Goal: Check status: Check status

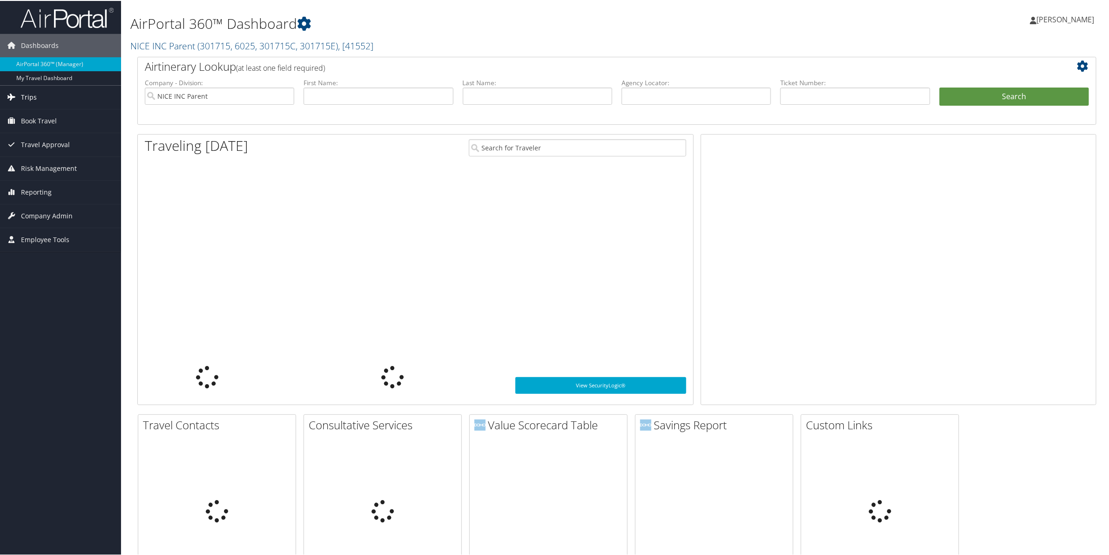
click at [30, 98] on span "Trips" at bounding box center [29, 96] width 16 height 23
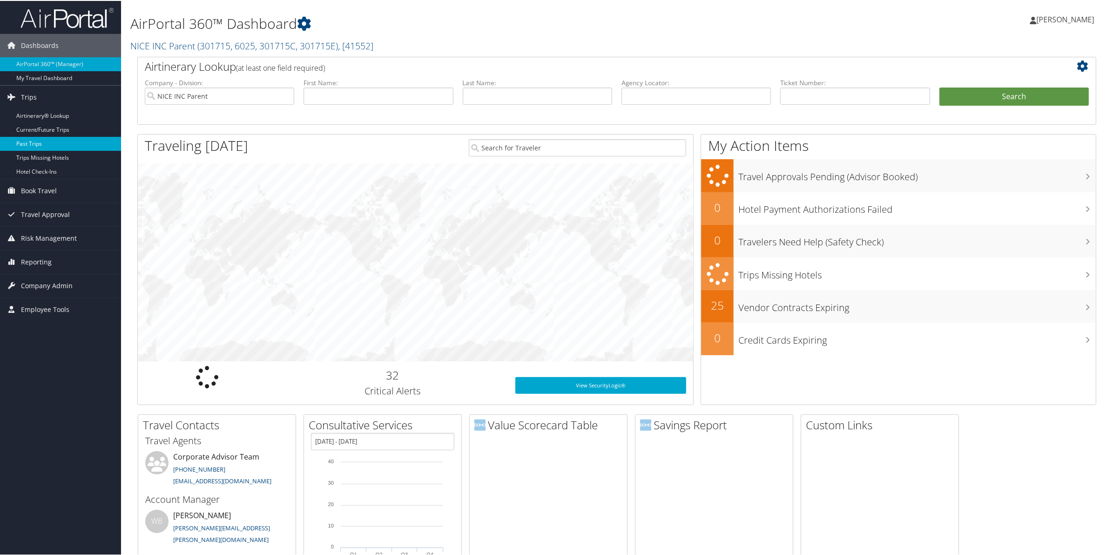
click at [29, 142] on link "Past Trips" at bounding box center [60, 143] width 121 height 14
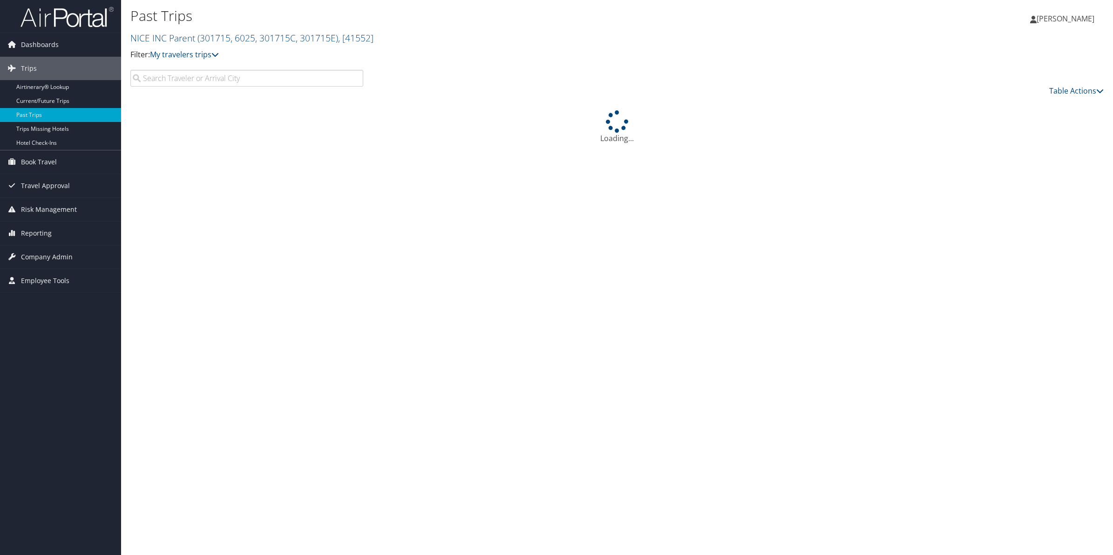
click at [174, 82] on input "search" at bounding box center [246, 78] width 233 height 17
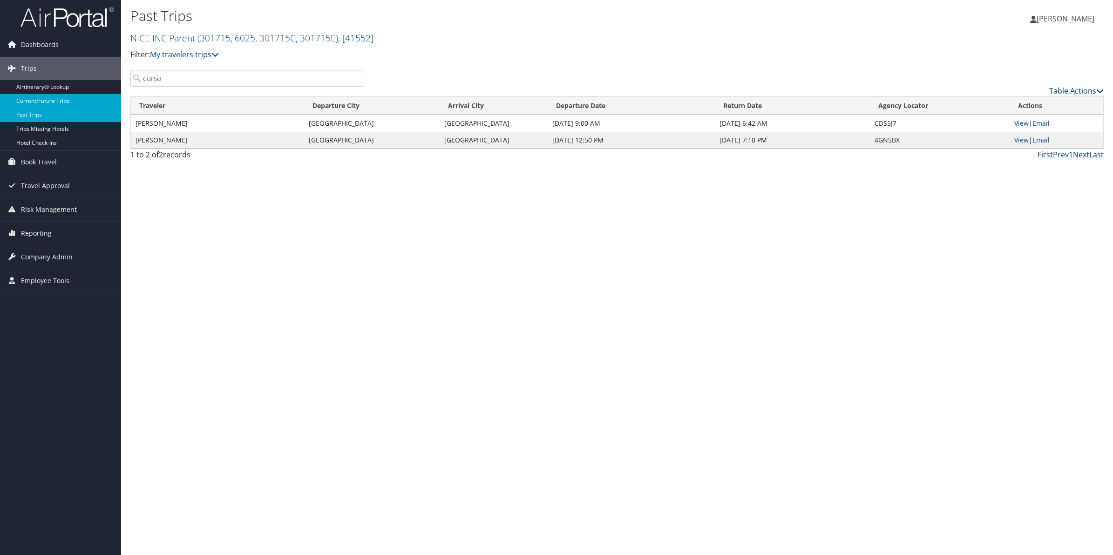
type input "corso"
click at [28, 101] on link "Current/Future Trips" at bounding box center [60, 101] width 121 height 14
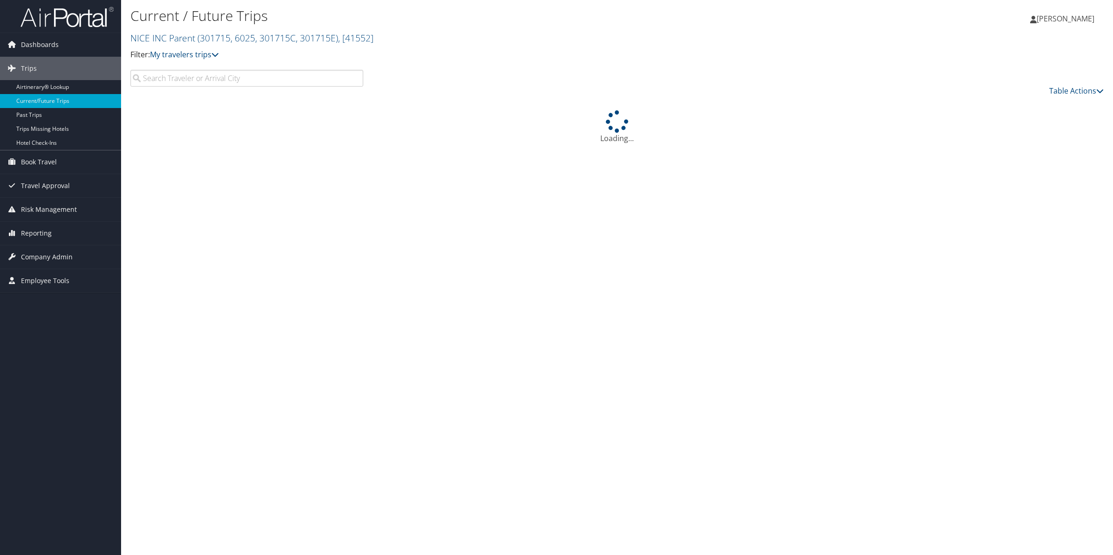
click at [198, 82] on input "search" at bounding box center [246, 78] width 233 height 17
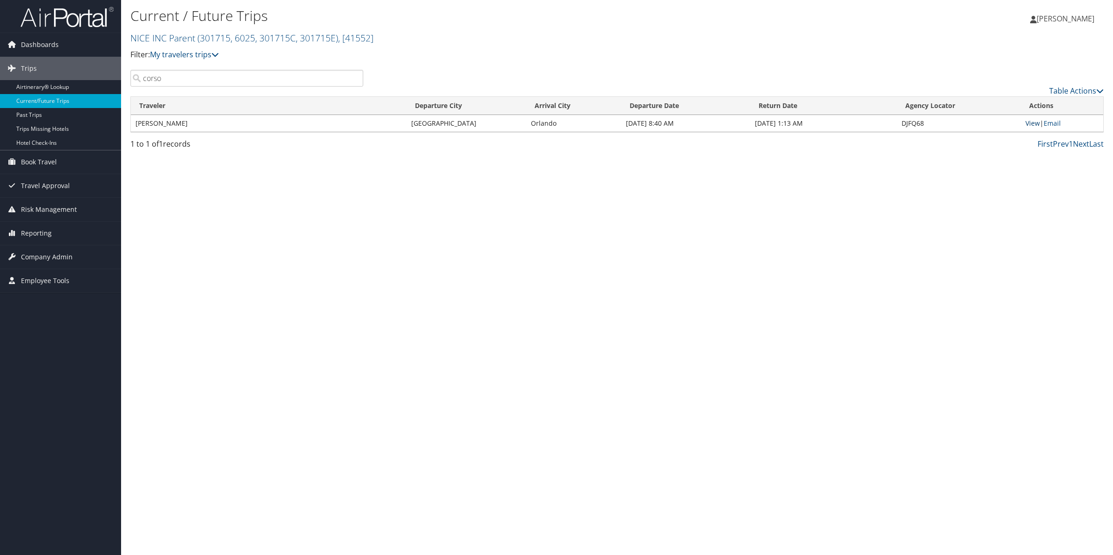
type input "corso"
click at [1034, 122] on link "View" at bounding box center [1033, 123] width 14 height 9
drag, startPoint x: 174, startPoint y: 80, endPoint x: 132, endPoint y: 78, distance: 42.0
click at [132, 78] on input "corso" at bounding box center [246, 78] width 233 height 17
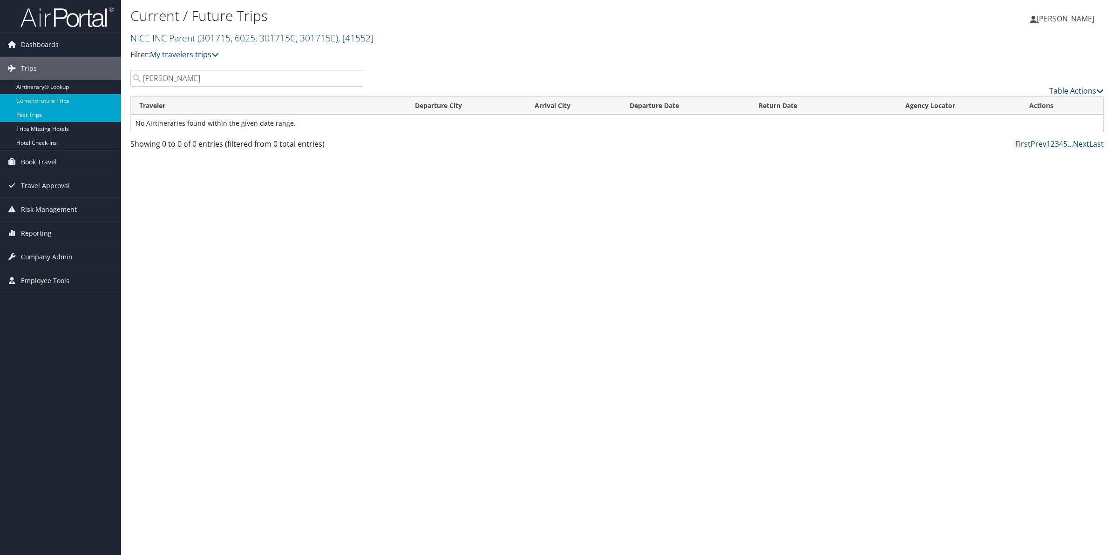
type input "cOHN"
click at [31, 114] on link "Past Trips" at bounding box center [60, 115] width 121 height 14
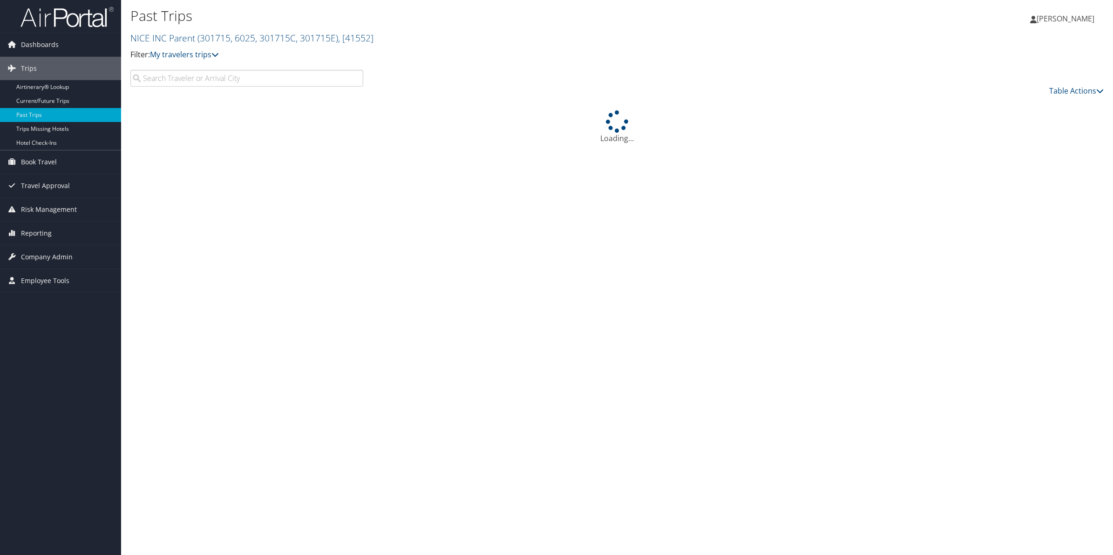
click at [248, 82] on input "search" at bounding box center [246, 78] width 233 height 17
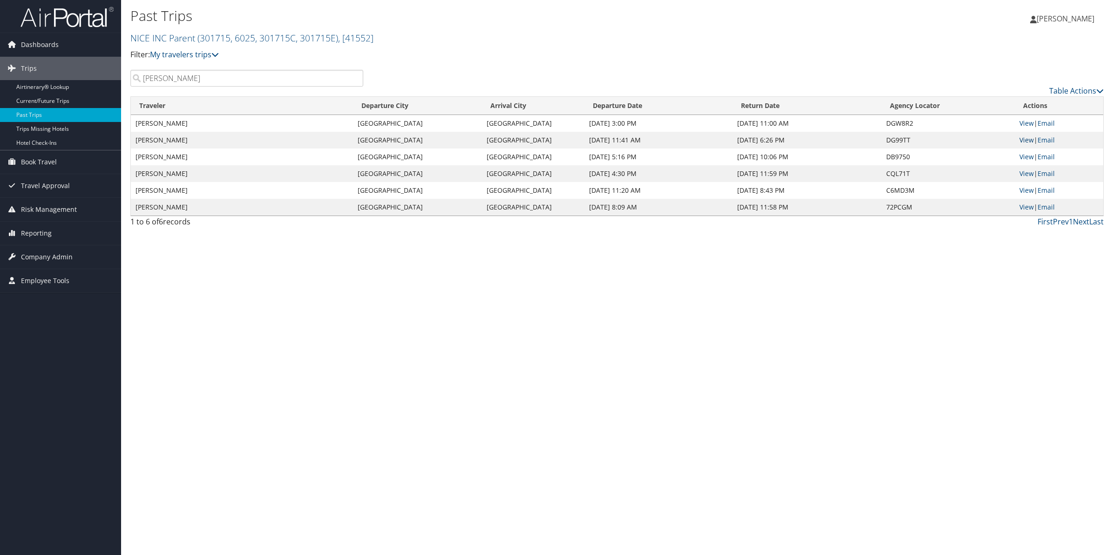
click at [1027, 139] on link "View" at bounding box center [1026, 140] width 14 height 9
click at [1026, 121] on link "View" at bounding box center [1026, 123] width 14 height 9
drag, startPoint x: 194, startPoint y: 76, endPoint x: 0, endPoint y: 63, distance: 194.1
click at [0, 63] on html "Menu Dashboards ► AirPortal 360™ (Manager) My Travel Dashboard Trips ► Airtiner…" at bounding box center [556, 277] width 1113 height 555
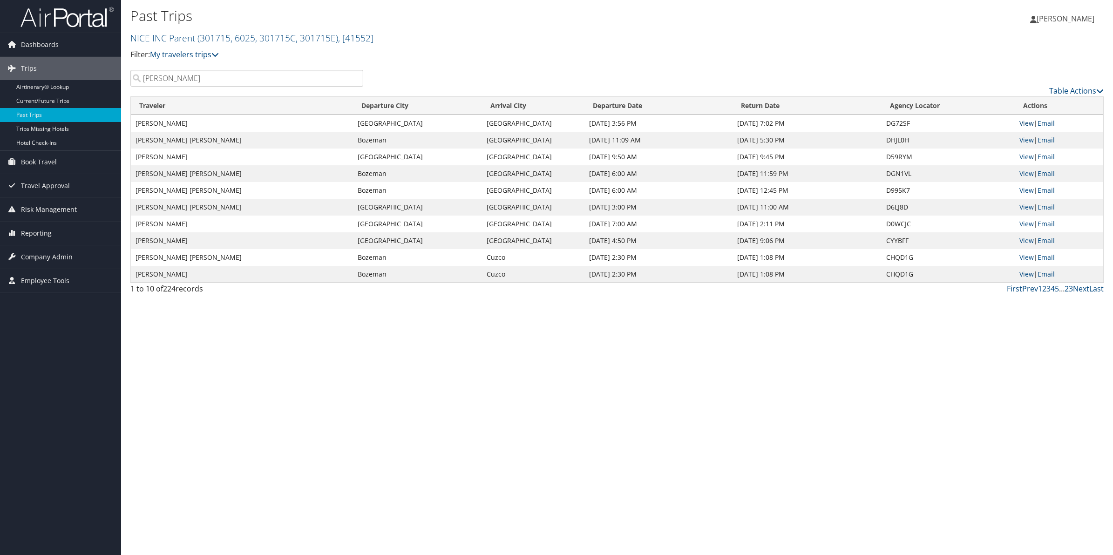
click at [1025, 126] on link "View" at bounding box center [1026, 123] width 14 height 9
drag, startPoint x: 179, startPoint y: 80, endPoint x: 0, endPoint y: 33, distance: 185.3
click at [0, 33] on html "Menu Dashboards ► AirPortal 360™ (Manager) My Travel Dashboard Trips ► Airtiner…" at bounding box center [556, 277] width 1113 height 555
type input "REMY"
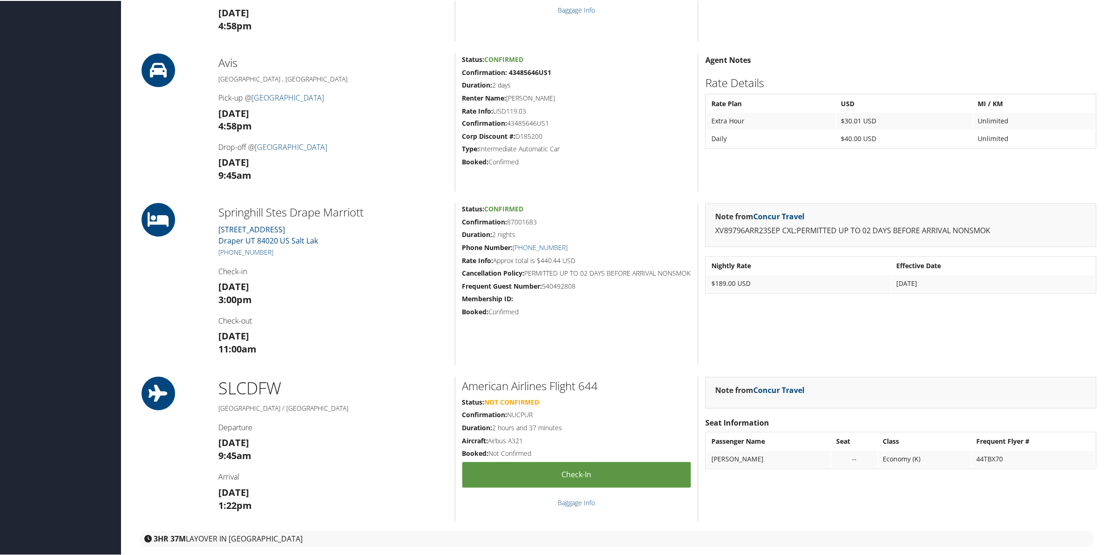
scroll to position [640, 0]
